Goal: Task Accomplishment & Management: Use online tool/utility

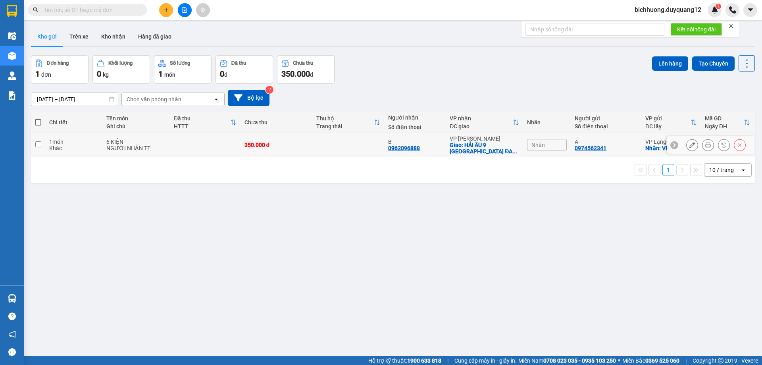
click at [39, 145] on input "checkbox" at bounding box center [38, 144] width 6 height 6
checkbox input "true"
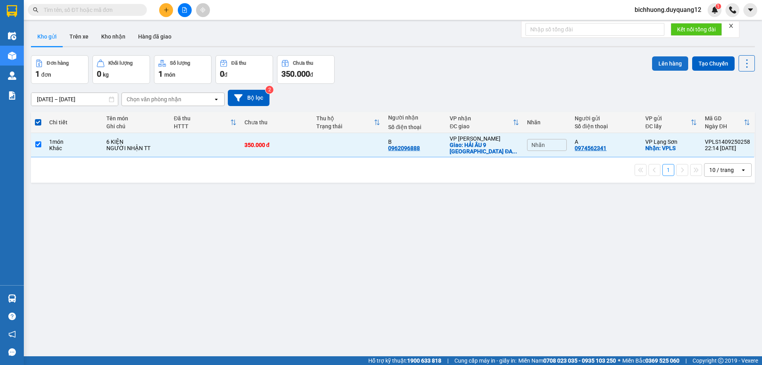
click at [669, 63] on button "Lên hàng" at bounding box center [670, 63] width 36 height 14
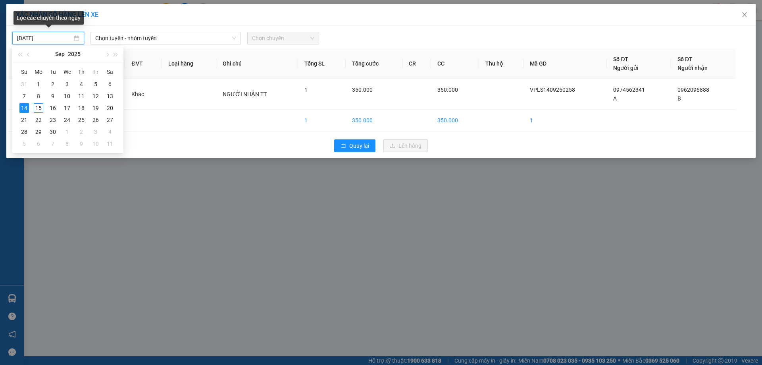
click at [60, 38] on input "[DATE]" at bounding box center [44, 38] width 55 height 9
click at [38, 108] on div "15" at bounding box center [39, 108] width 10 height 10
type input "[DATE]"
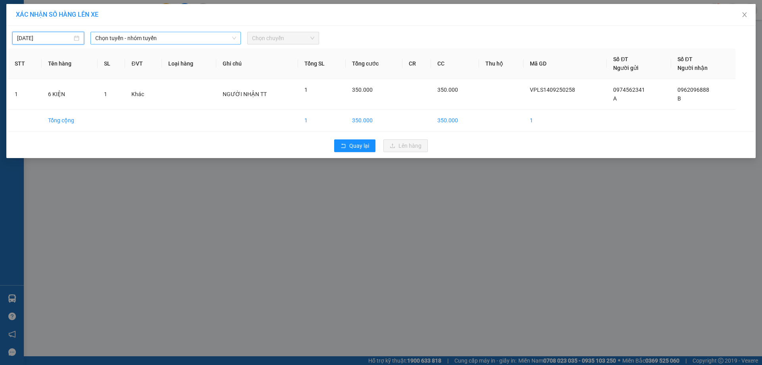
click at [228, 40] on span "Chọn tuyến - nhóm tuyến" at bounding box center [165, 38] width 141 height 12
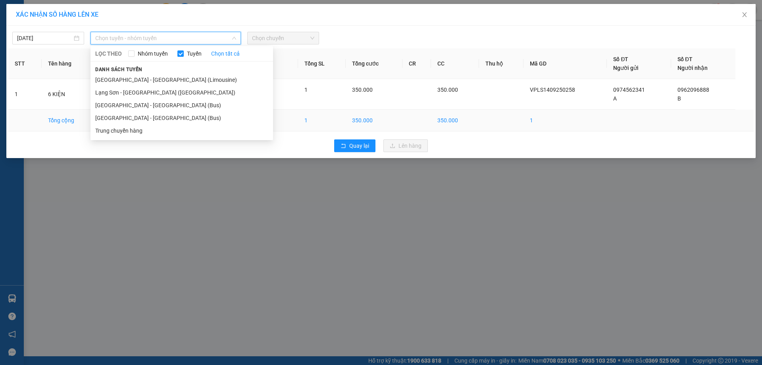
drag, startPoint x: 117, startPoint y: 121, endPoint x: 149, endPoint y: 117, distance: 32.4
click at [118, 120] on li "[GEOGRAPHIC_DATA] - [GEOGRAPHIC_DATA] (Bus)" at bounding box center [182, 118] width 183 height 13
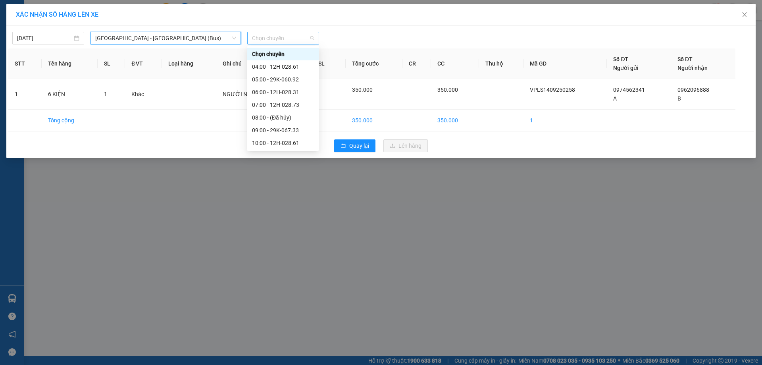
click at [314, 42] on span "Chọn chuyến" at bounding box center [283, 38] width 62 height 12
click at [291, 68] on div "04:00 - 12H-028.61" at bounding box center [283, 66] width 62 height 9
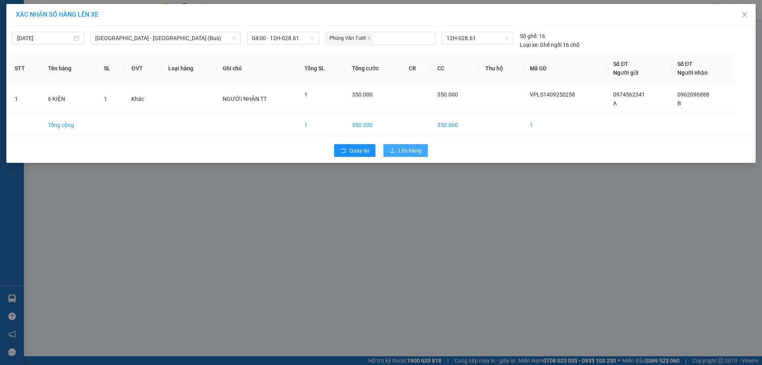
click at [411, 149] on span "Lên hàng" at bounding box center [410, 150] width 23 height 9
